Goal: Complete application form: Complete application form

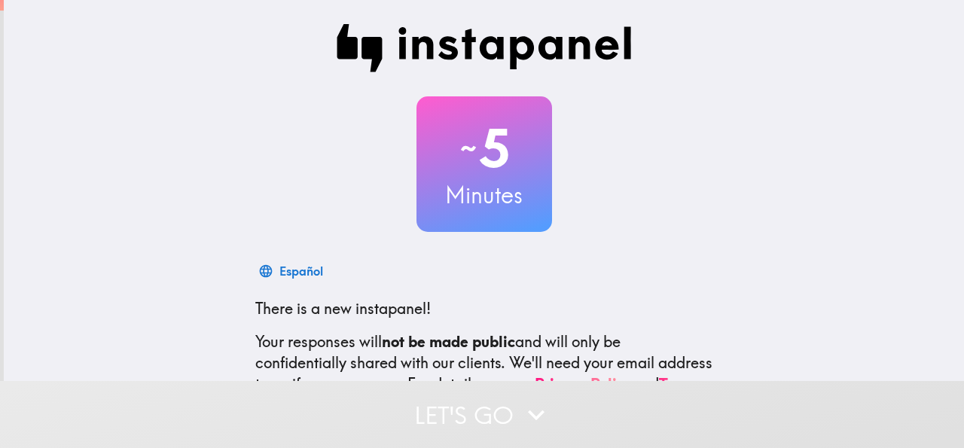
scroll to position [179, 0]
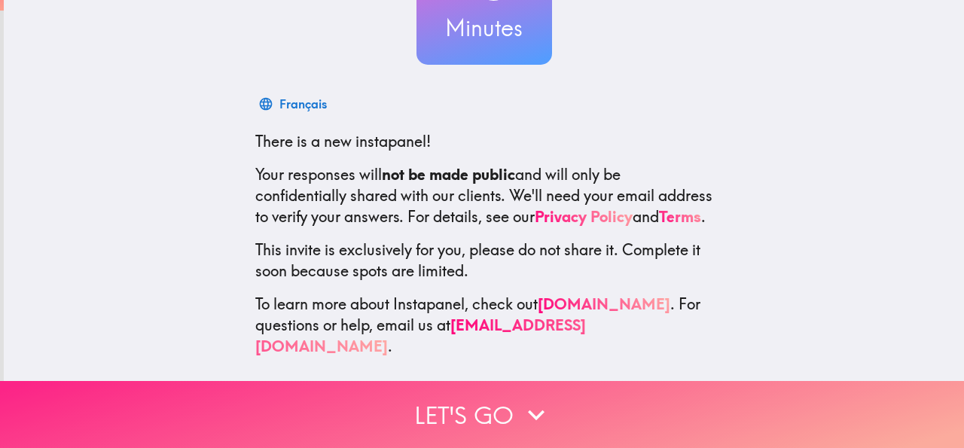
click at [487, 398] on button "Let's go" at bounding box center [482, 414] width 964 height 67
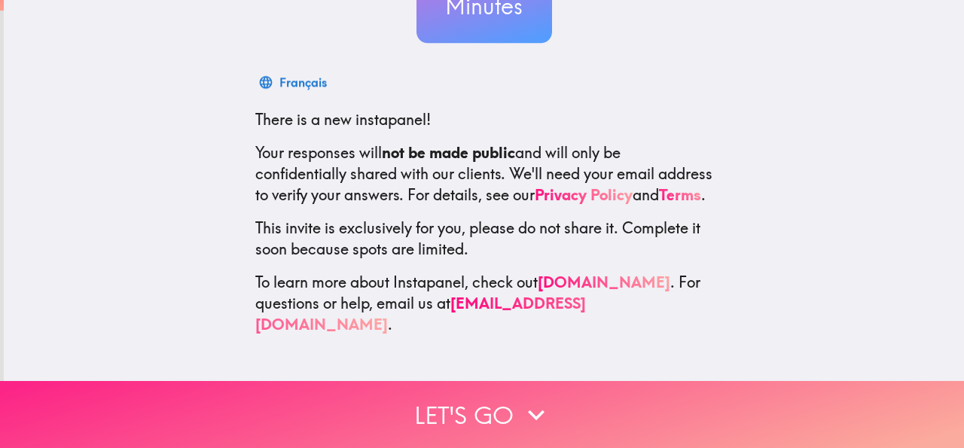
scroll to position [0, 0]
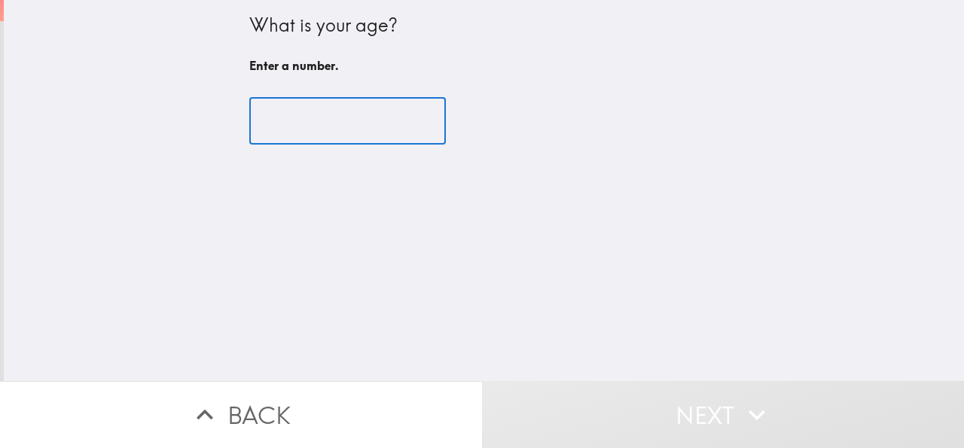
click at [301, 117] on input "number" at bounding box center [347, 121] width 197 height 47
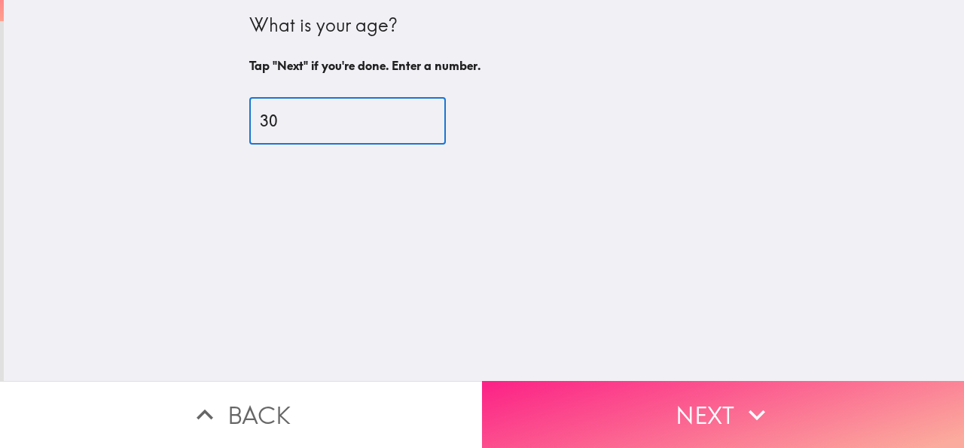
type input "30"
click at [591, 396] on button "Next" at bounding box center [723, 414] width 482 height 67
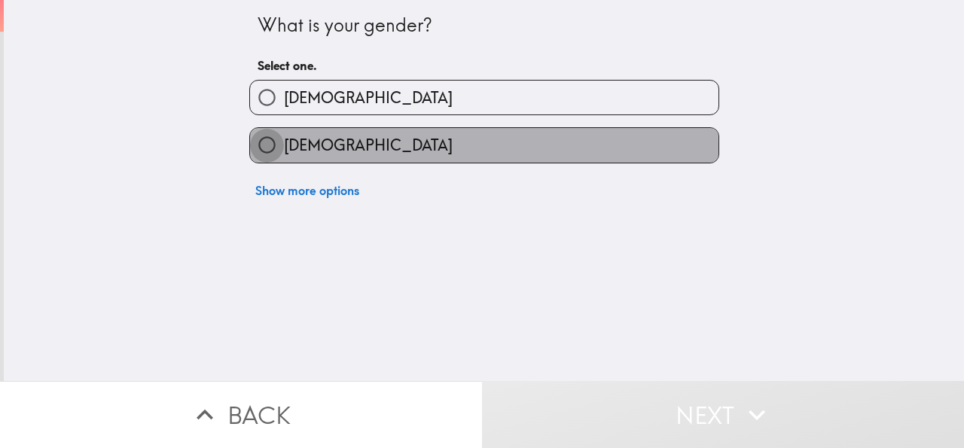
click at [262, 148] on input "[DEMOGRAPHIC_DATA]" at bounding box center [267, 145] width 34 height 34
radio input "true"
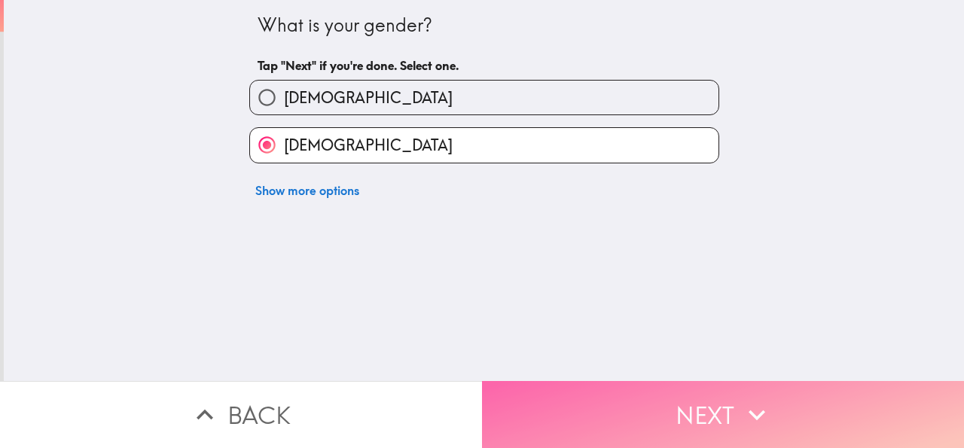
click at [529, 406] on button "Next" at bounding box center [723, 414] width 482 height 67
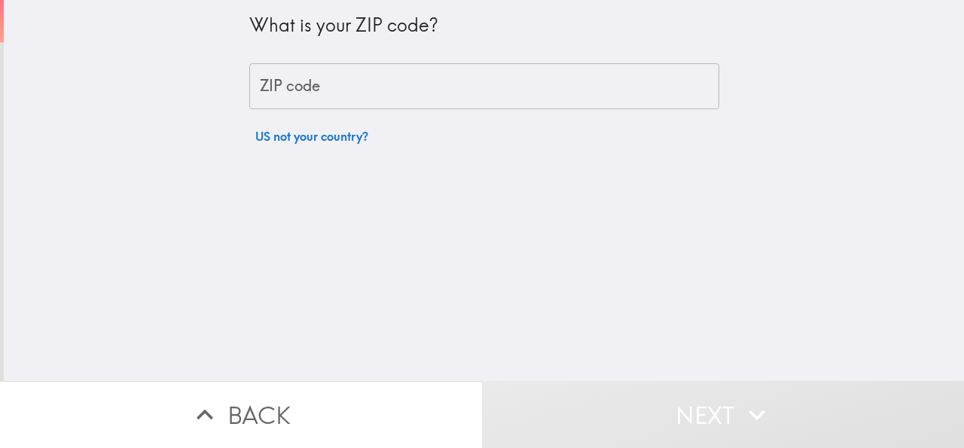
click at [310, 69] on input "ZIP code" at bounding box center [484, 86] width 470 height 47
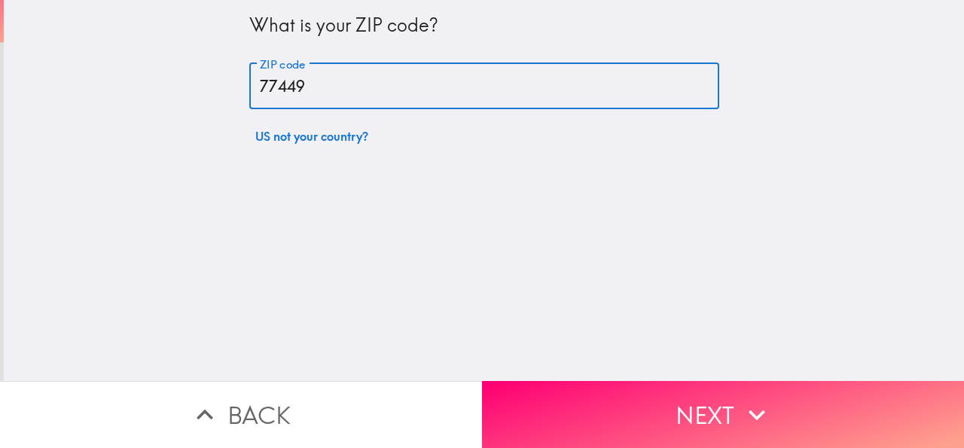
type input "77449"
click at [624, 358] on div "What is your ZIP code? ZIP code 77449 ZIP code US not your country?" at bounding box center [484, 190] width 960 height 381
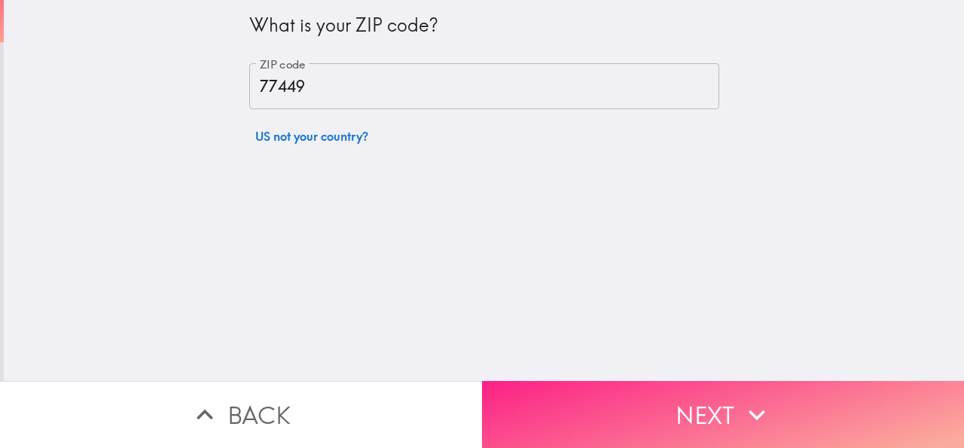
click at [633, 395] on button "Next" at bounding box center [723, 414] width 482 height 67
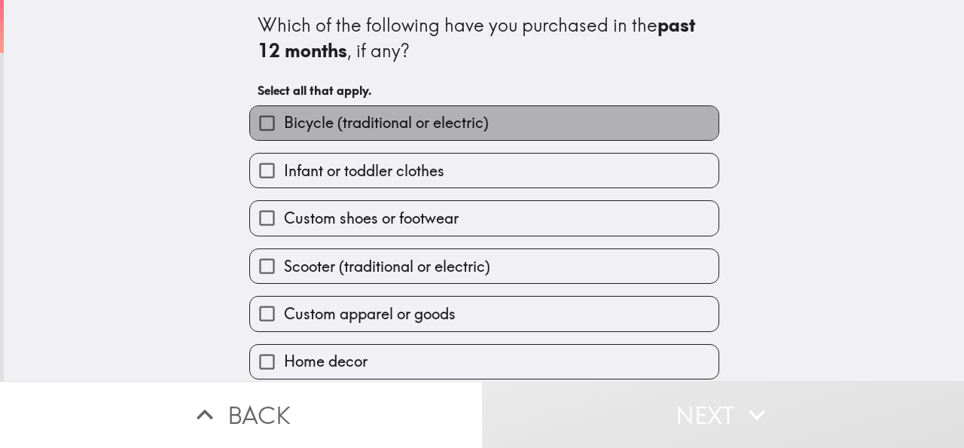
click at [284, 133] on span "Bicycle (traditional or electric)" at bounding box center [386, 122] width 205 height 21
click at [280, 133] on input "Bicycle (traditional or electric)" at bounding box center [267, 123] width 34 height 34
checkbox input "true"
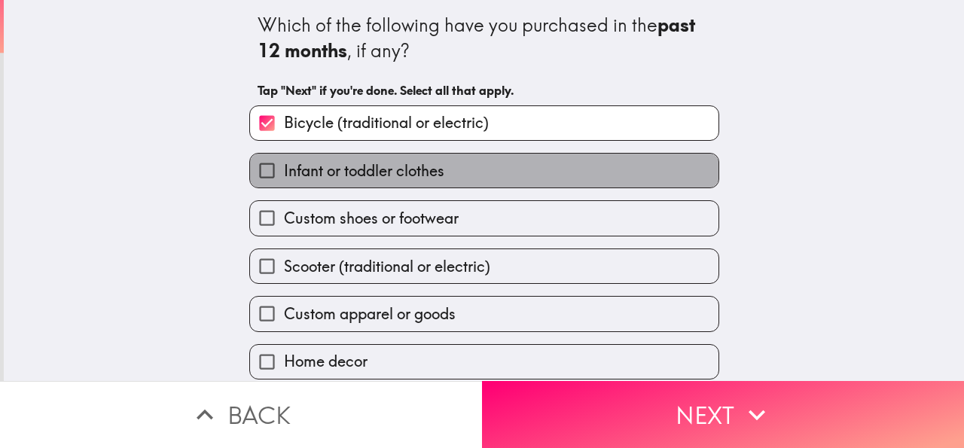
click at [295, 183] on label "Infant or toddler clothes" at bounding box center [484, 171] width 469 height 34
click at [284, 183] on input "Infant or toddler clothes" at bounding box center [267, 171] width 34 height 34
checkbox input "true"
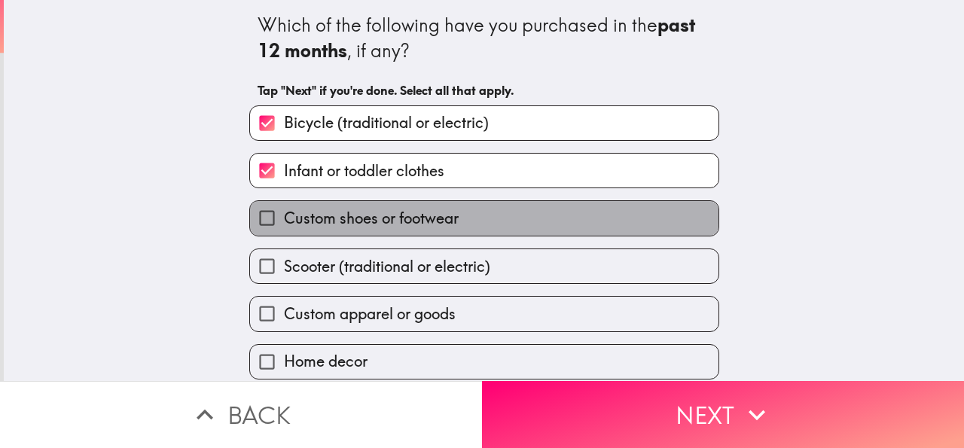
drag, startPoint x: 304, startPoint y: 219, endPoint x: 311, endPoint y: 266, distance: 47.3
click at [304, 221] on span "Custom shoes or footwear" at bounding box center [371, 218] width 175 height 21
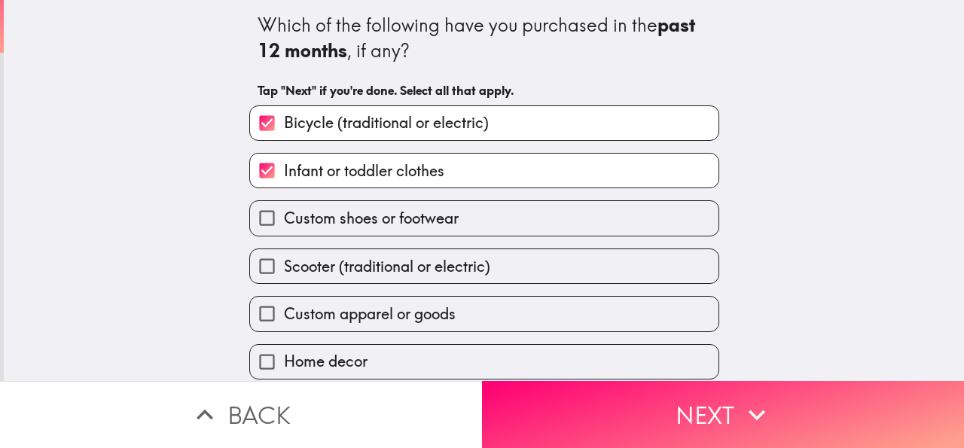
click at [313, 280] on label "Scooter (traditional or electric)" at bounding box center [484, 266] width 469 height 34
click at [284, 280] on input "Scooter (traditional or electric)" at bounding box center [267, 266] width 34 height 34
checkbox input "true"
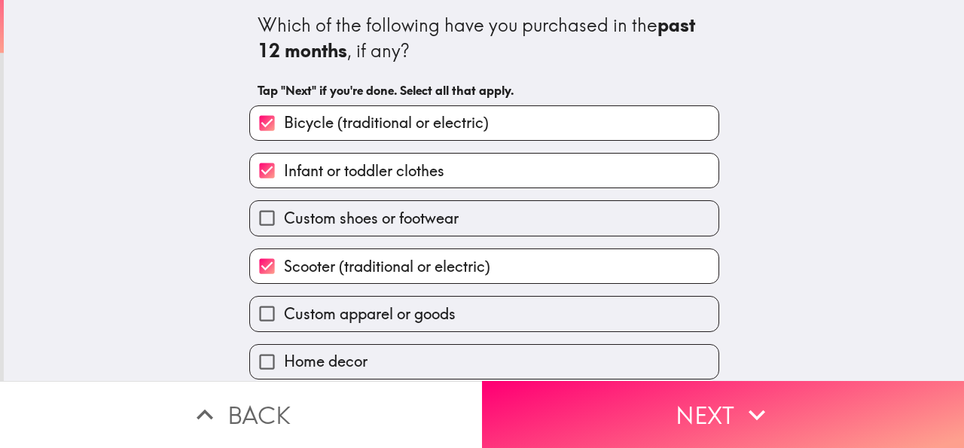
click at [313, 325] on span "Custom apparel or goods" at bounding box center [370, 314] width 172 height 21
click at [284, 325] on input "Custom apparel or goods" at bounding box center [267, 314] width 34 height 34
checkbox input "true"
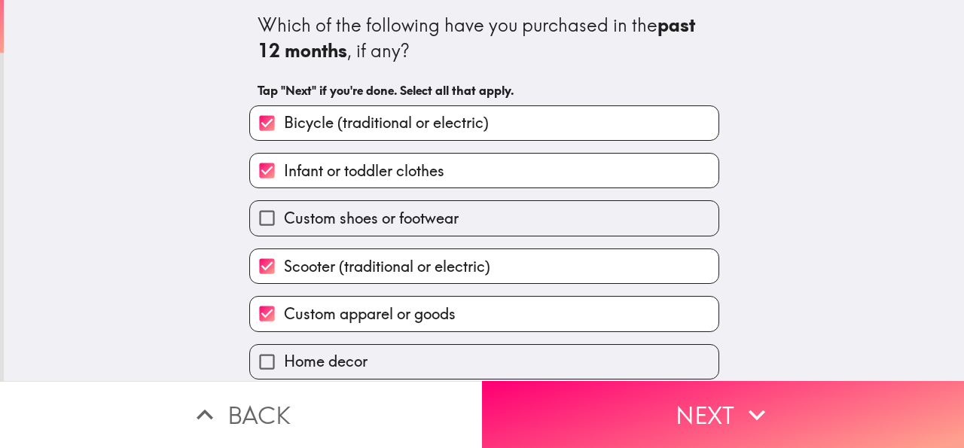
scroll to position [111, 0]
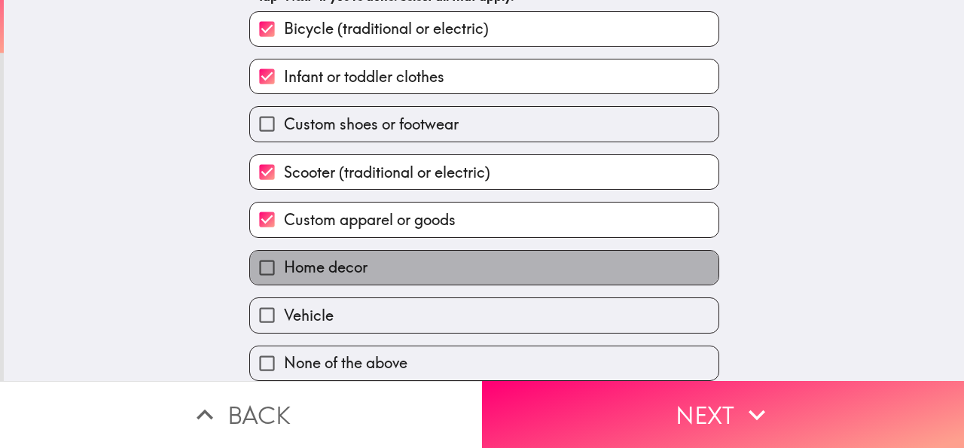
click at [303, 257] on span "Home decor" at bounding box center [326, 267] width 84 height 21
click at [284, 257] on input "Home decor" at bounding box center [267, 268] width 34 height 34
checkbox input "true"
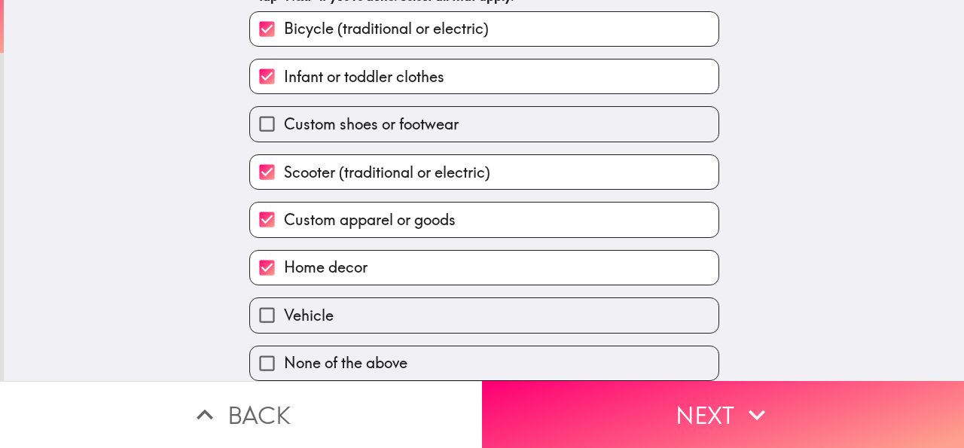
click at [307, 305] on span "Vehicle" at bounding box center [309, 315] width 50 height 21
click at [284, 301] on input "Vehicle" at bounding box center [267, 315] width 34 height 34
checkbox input "true"
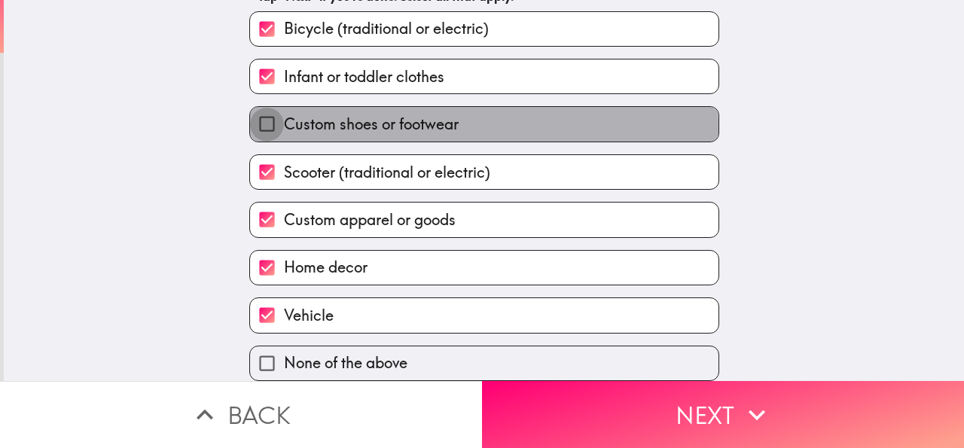
click at [270, 115] on input "Custom shoes or footwear" at bounding box center [267, 124] width 34 height 34
checkbox input "true"
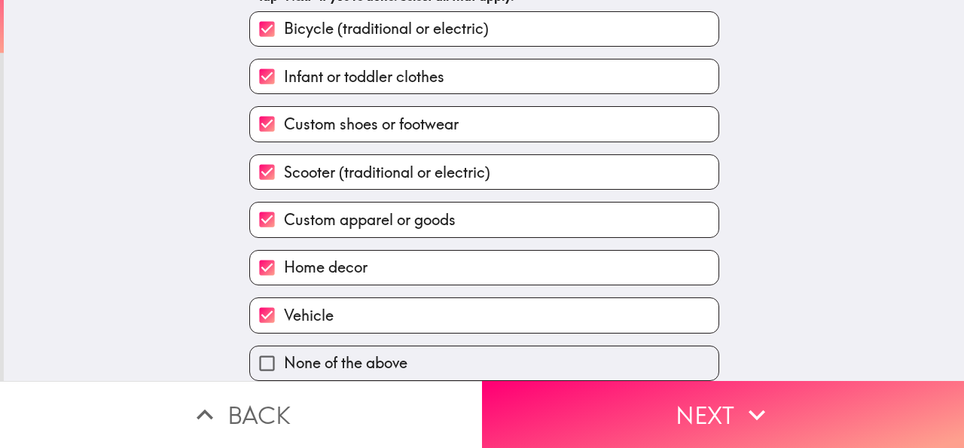
click at [499, 363] on label "None of the above" at bounding box center [484, 364] width 469 height 34
click at [284, 363] on input "None of the above" at bounding box center [267, 364] width 34 height 34
checkbox input "true"
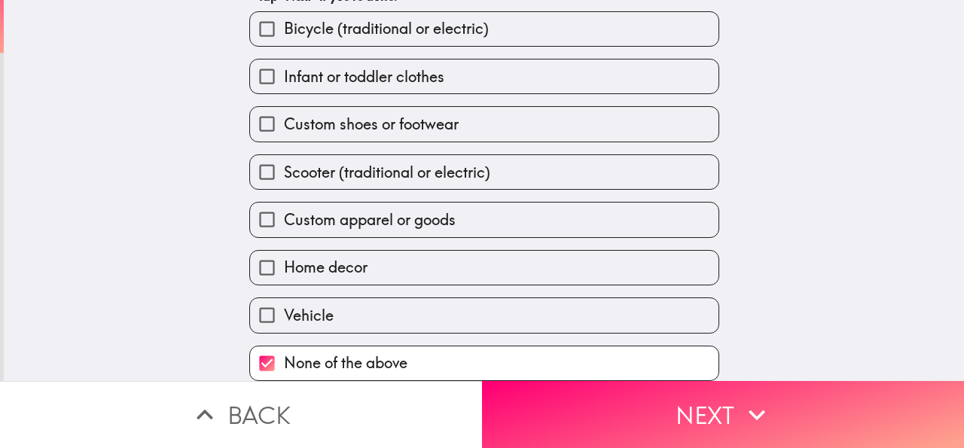
checkbox input "false"
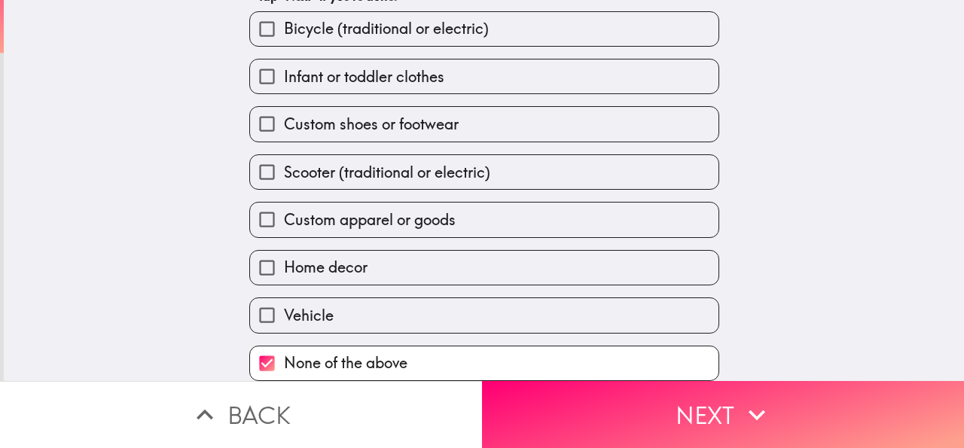
checkbox input "false"
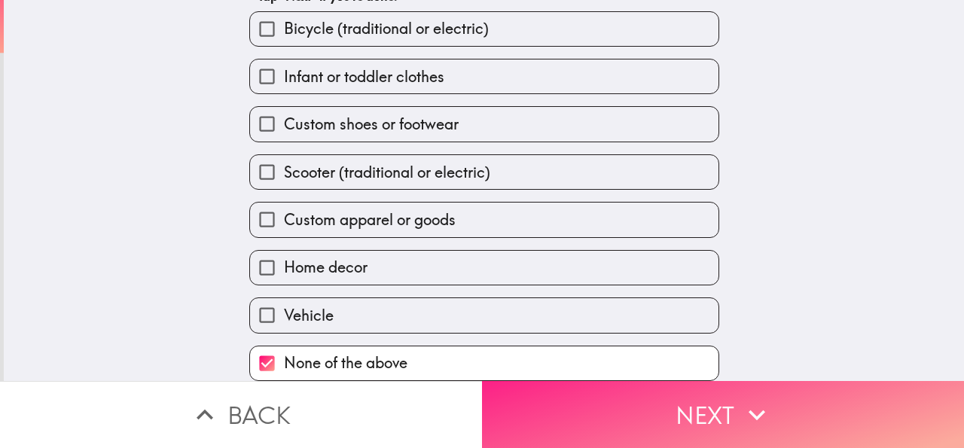
click at [509, 381] on button "Next" at bounding box center [723, 414] width 482 height 67
